Goal: Check status: Check status

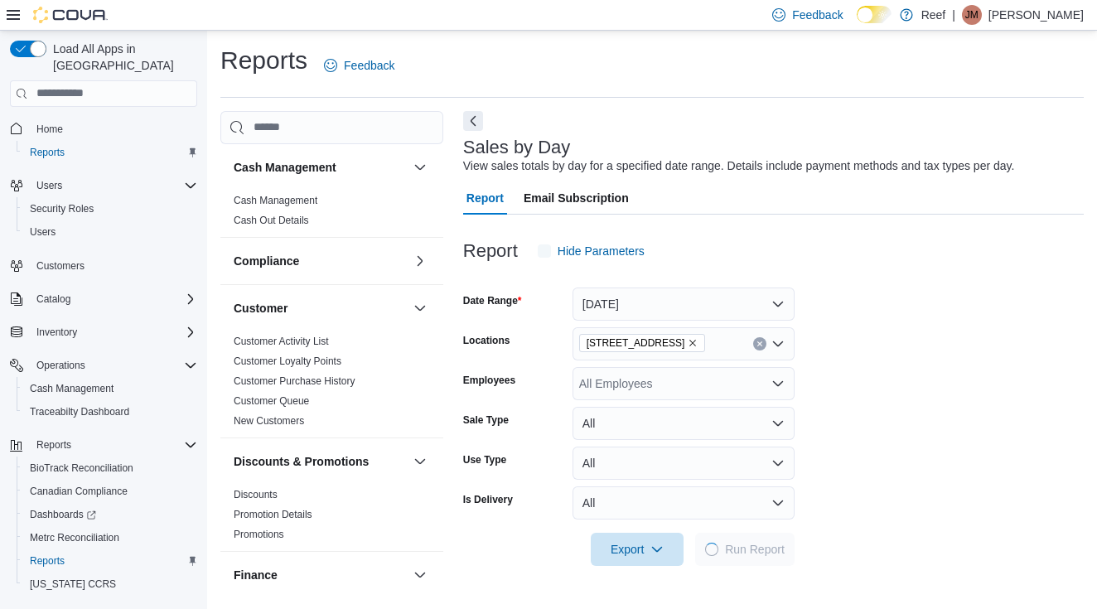
scroll to position [4, 0]
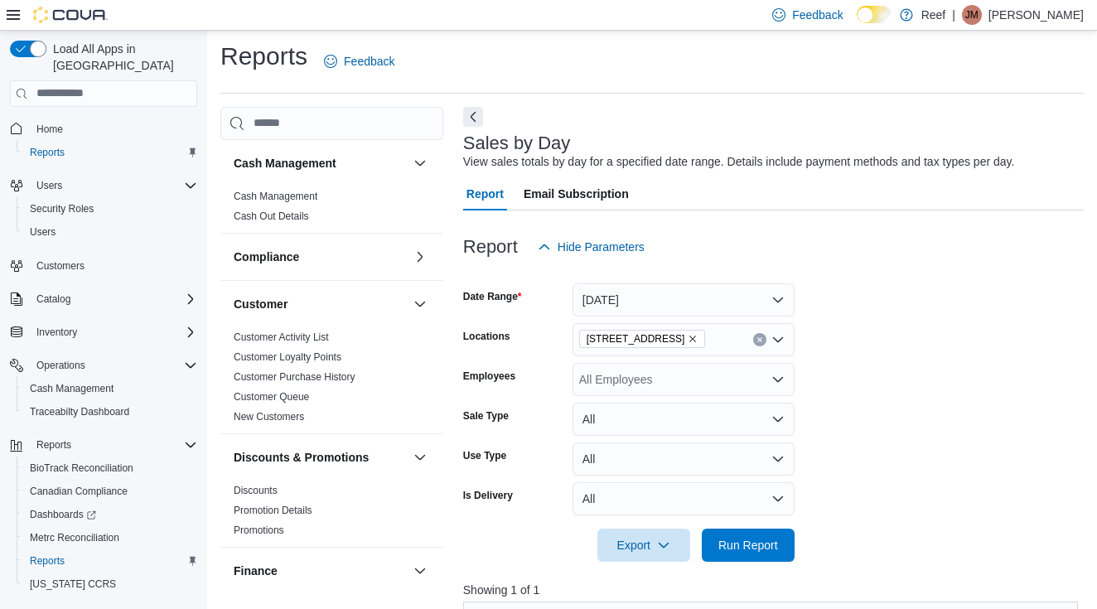
click at [643, 311] on button "[DATE]" at bounding box center [683, 299] width 222 height 33
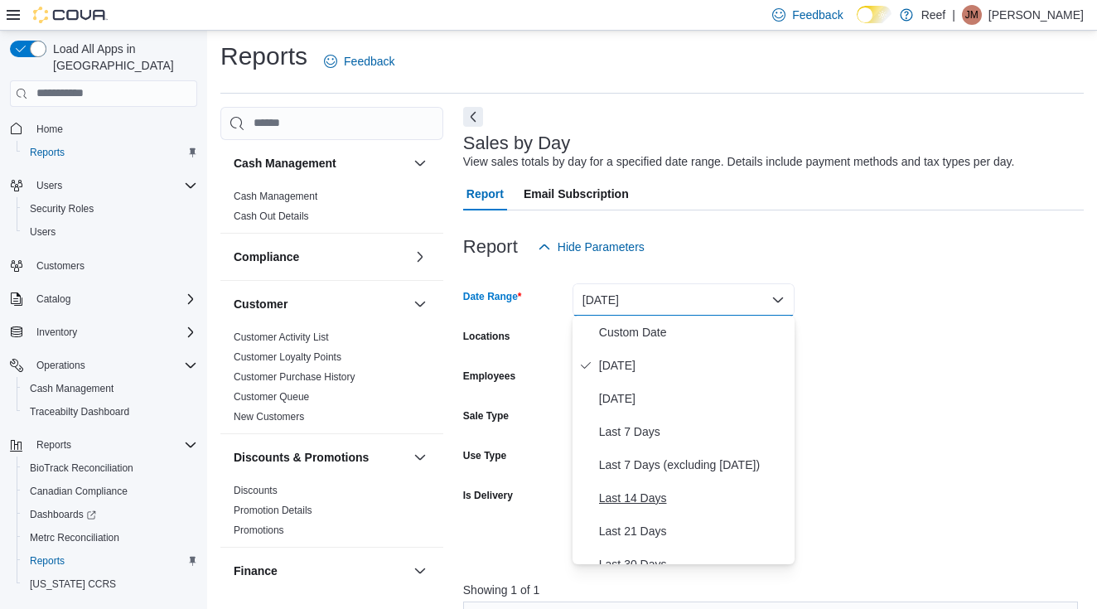
click at [645, 496] on span "Last 14 Days" at bounding box center [693, 498] width 189 height 20
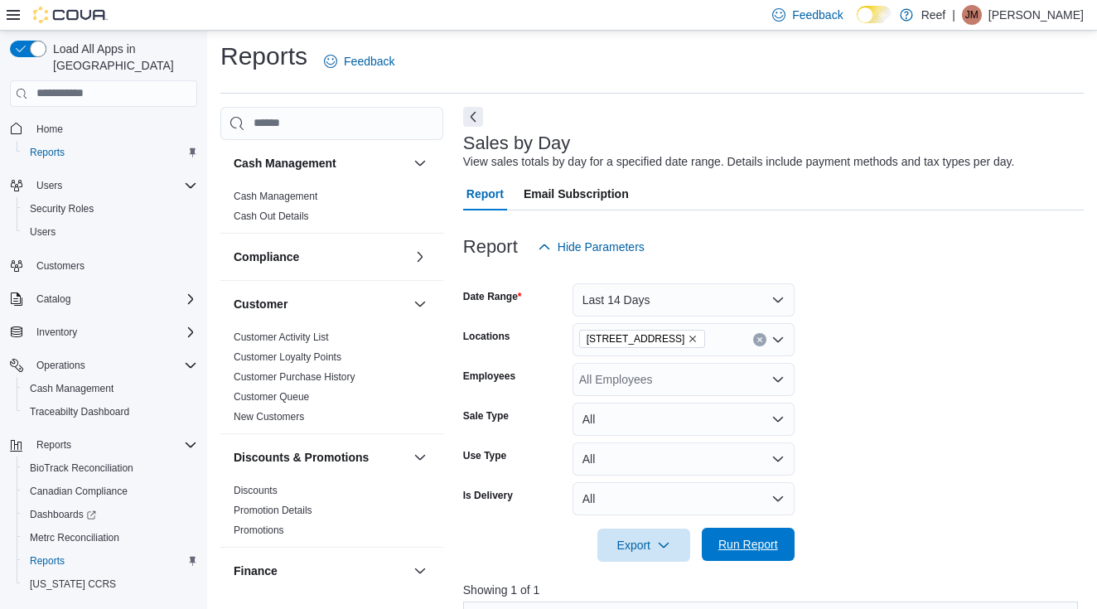
click at [731, 539] on span "Run Report" at bounding box center [748, 544] width 60 height 17
